Goal: Task Accomplishment & Management: Manage account settings

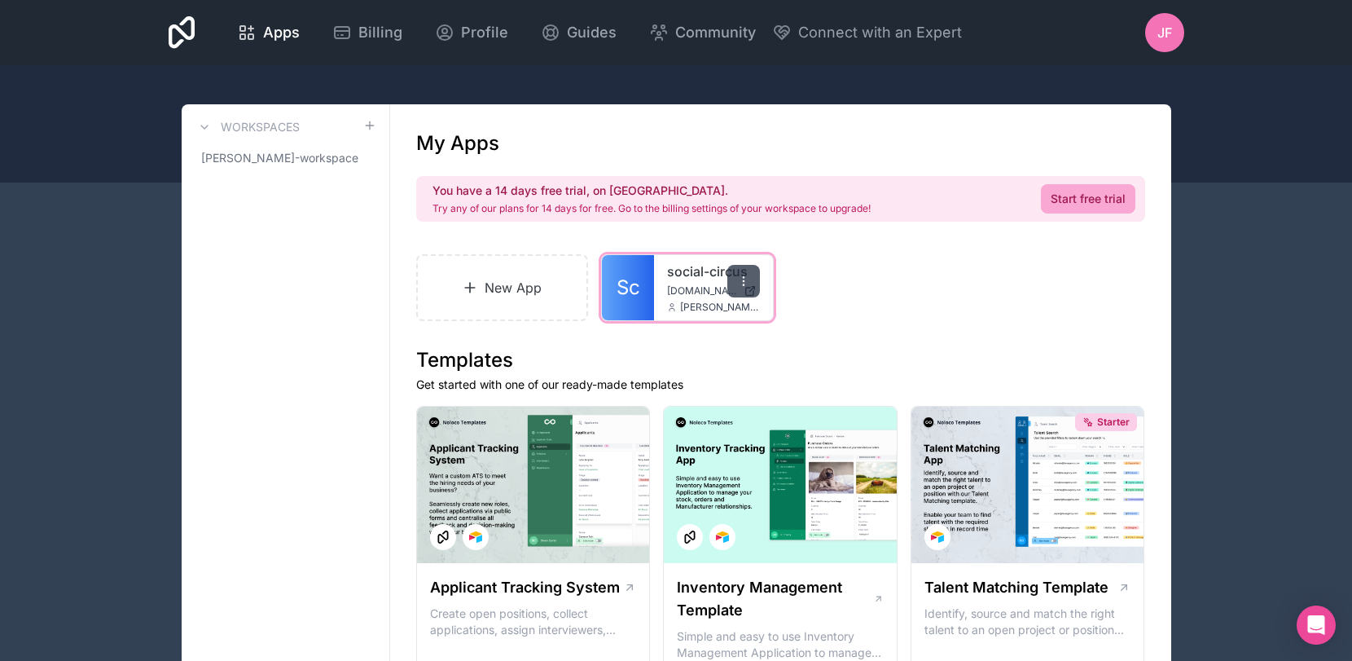
click at [739, 280] on icon at bounding box center [743, 280] width 13 height 13
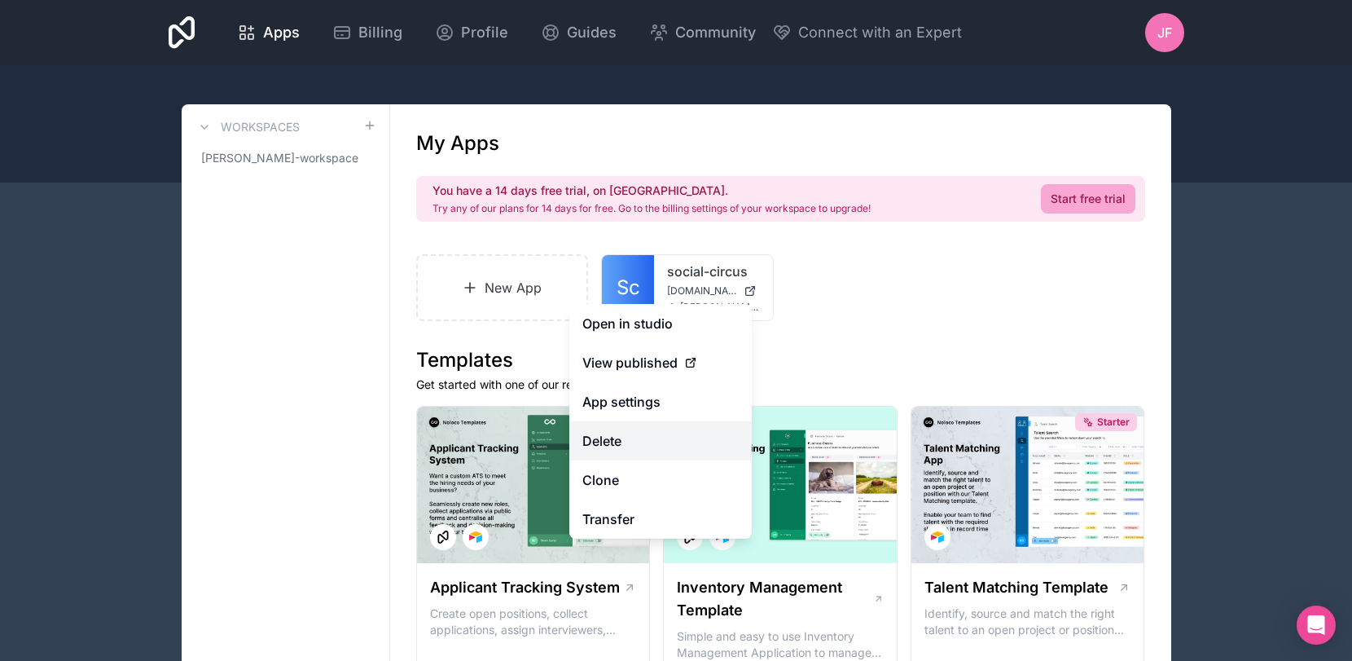
click at [610, 433] on button "Delete" at bounding box center [660, 440] width 182 height 39
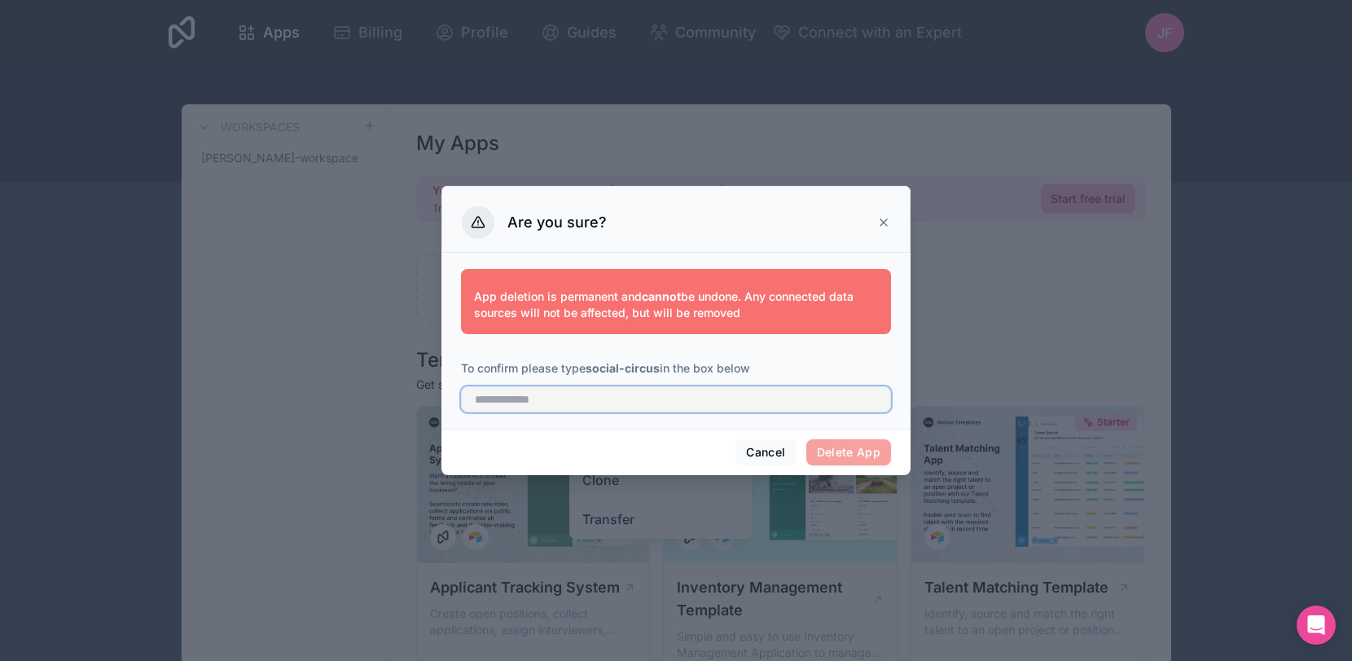
click at [572, 398] on input "text" at bounding box center [676, 399] width 430 height 26
type input "**********"
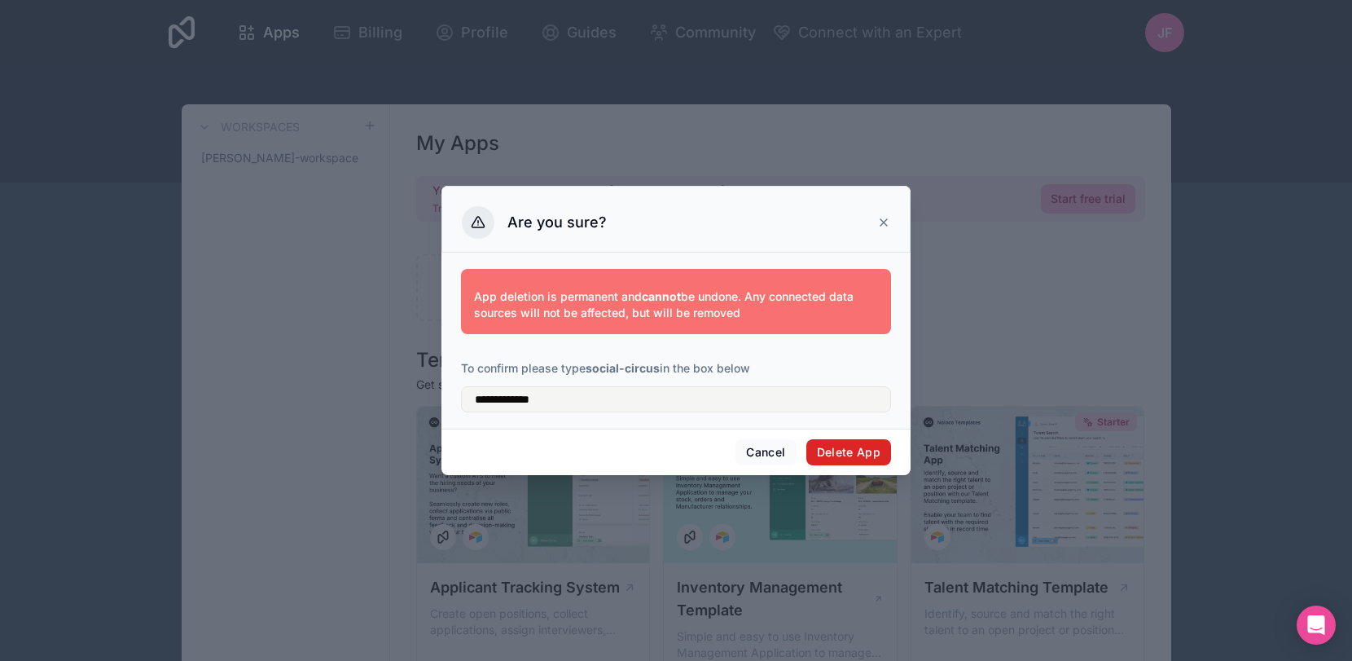
click at [828, 439] on button "Delete App" at bounding box center [849, 452] width 86 height 26
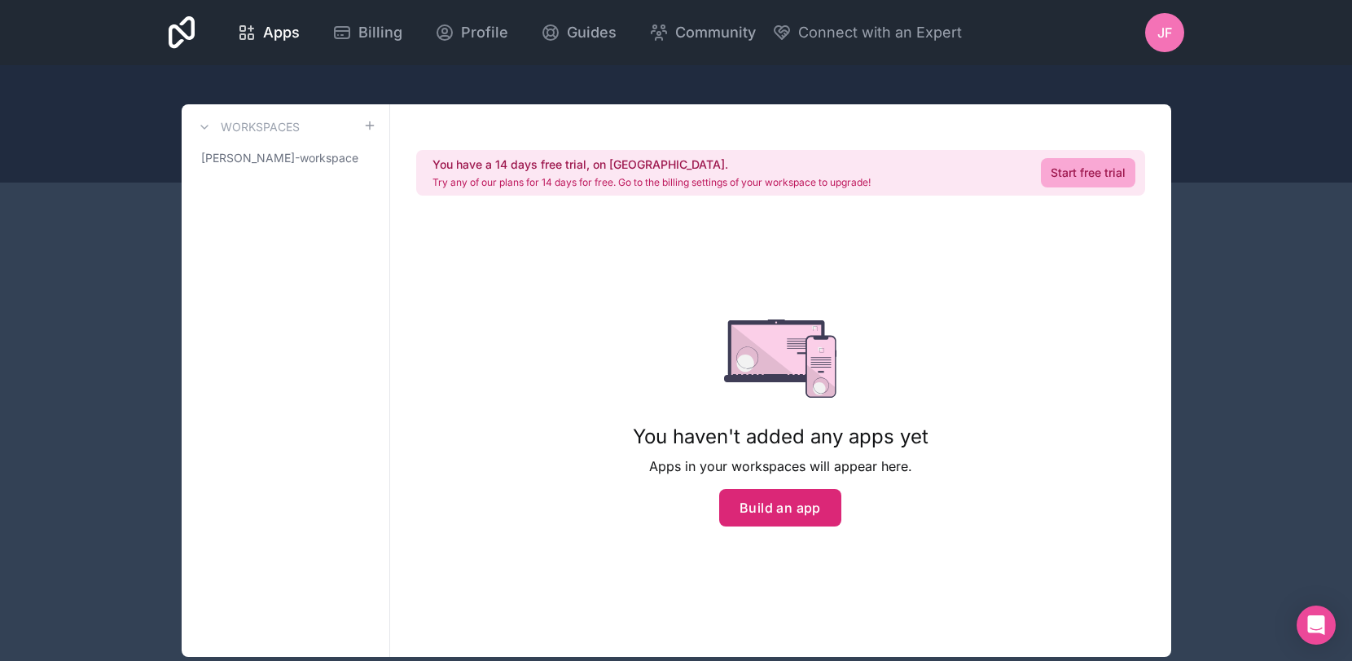
click at [779, 502] on button "Build an app" at bounding box center [780, 507] width 122 height 37
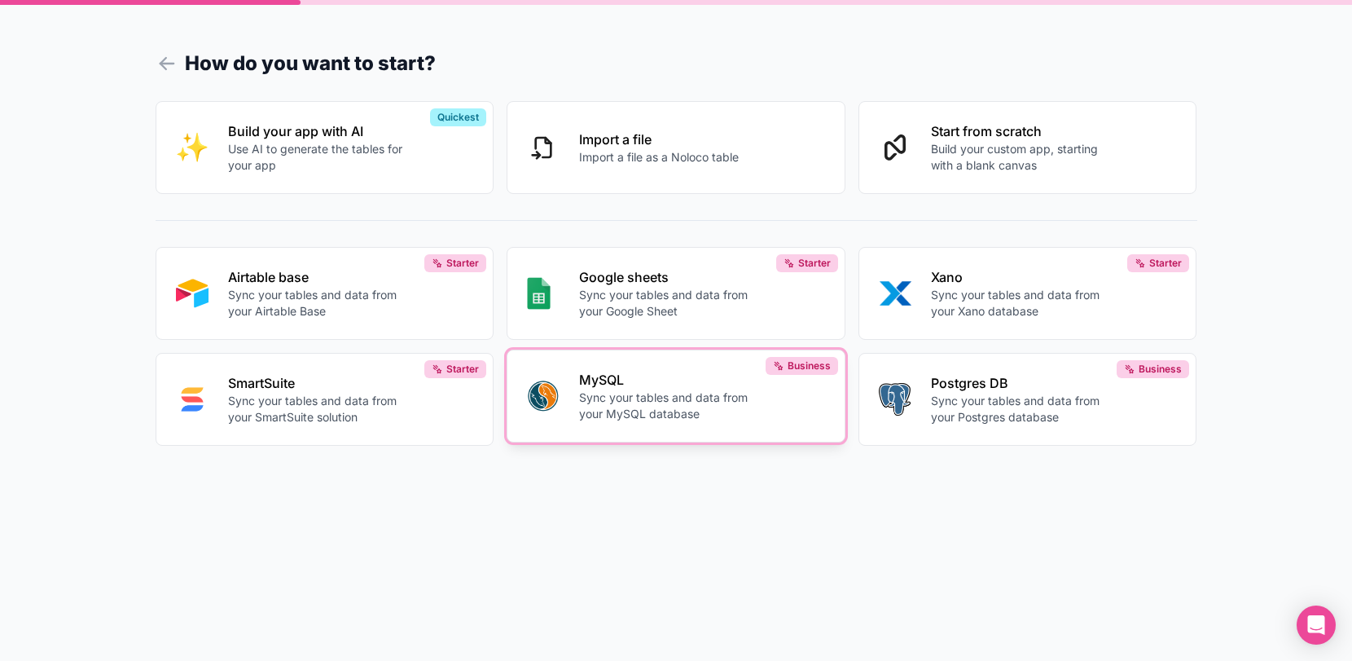
click at [652, 391] on p "Sync your tables and data from your MySQL database" at bounding box center [669, 405] width 181 height 33
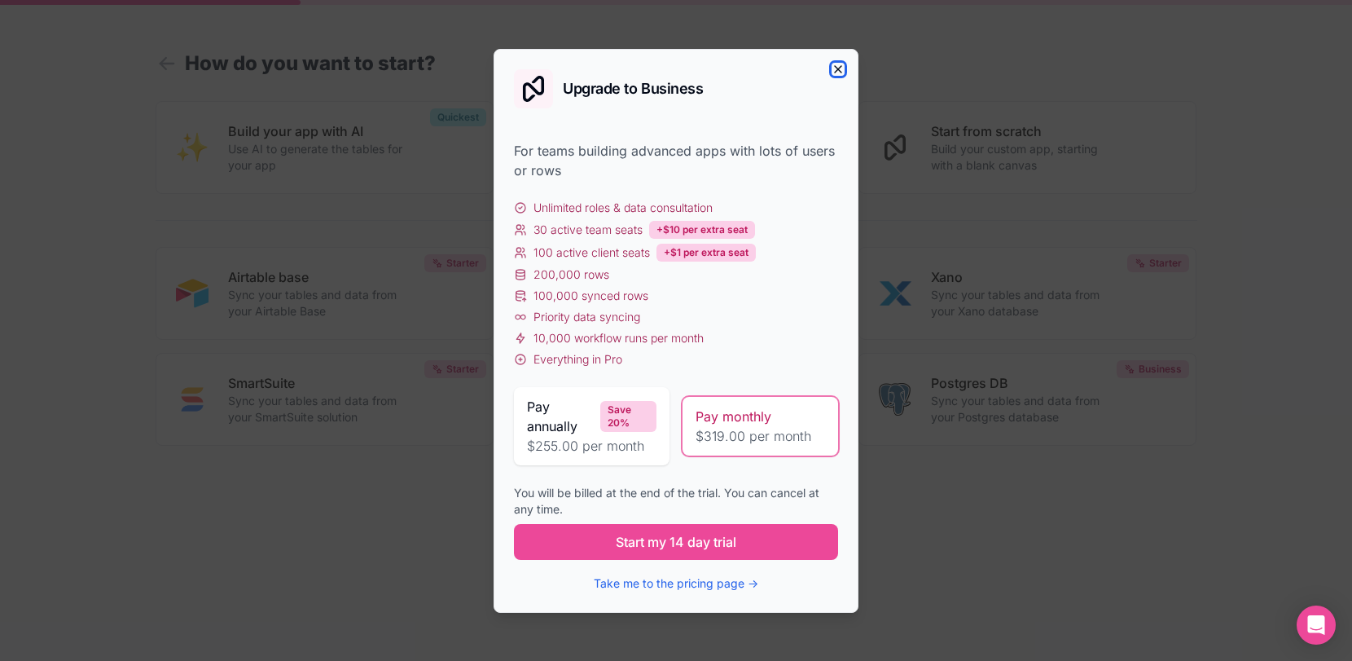
click at [835, 72] on icon "button" at bounding box center [838, 69] width 13 height 13
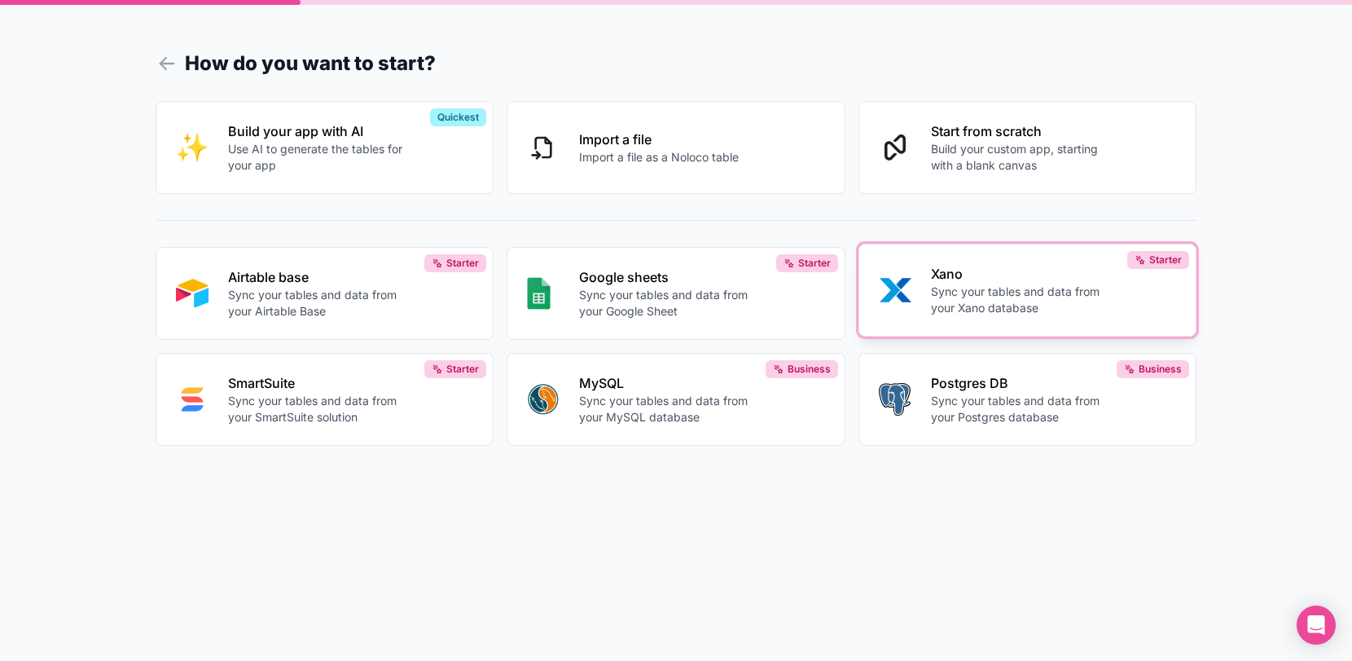
click at [977, 308] on p "Sync your tables and data from your Xano database" at bounding box center [1021, 299] width 181 height 33
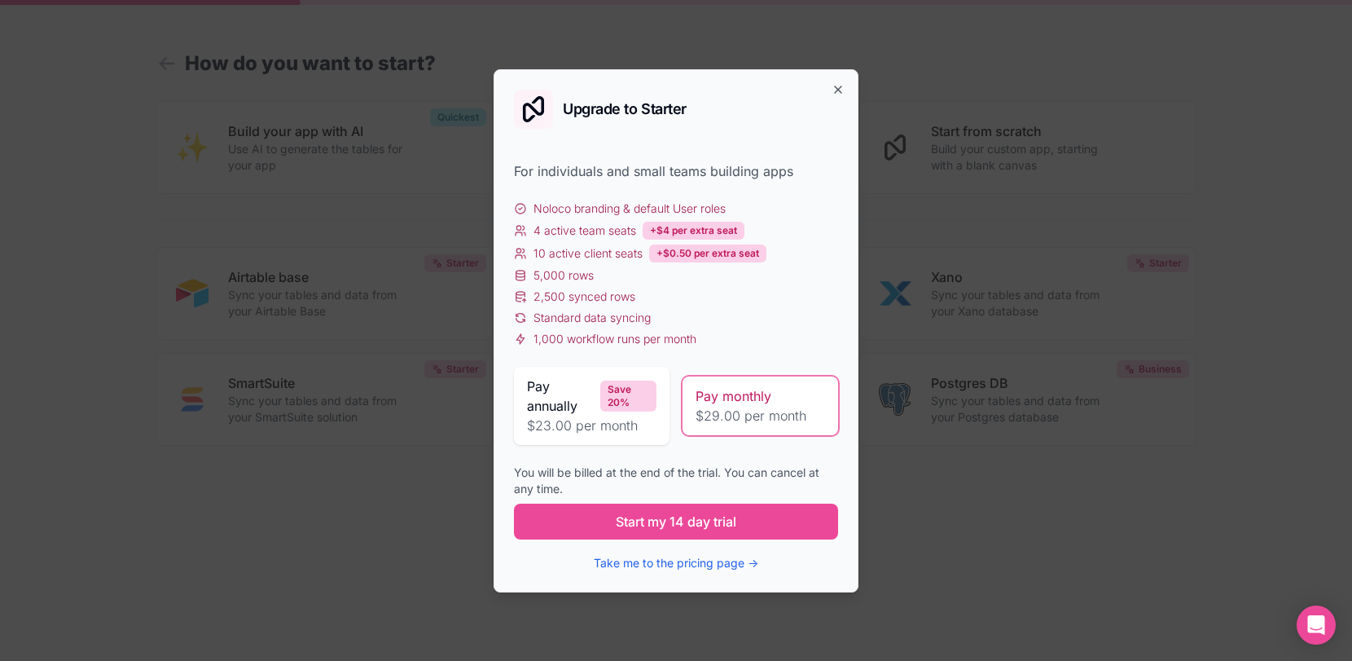
click at [845, 82] on div "Upgrade to Starter For individuals and small teams building apps Noloco brandin…" at bounding box center [676, 330] width 365 height 523
click at [835, 93] on icon "button" at bounding box center [838, 89] width 13 height 13
